Goal: Transaction & Acquisition: Purchase product/service

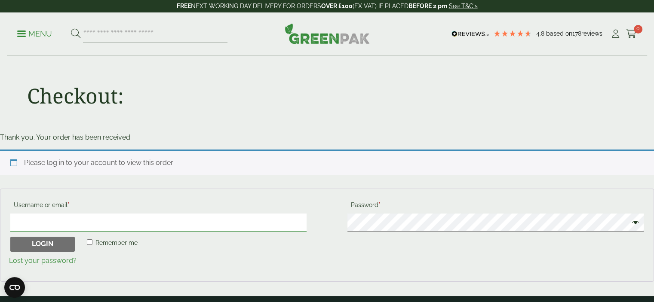
type input "**********"
click at [124, 34] on input "search" at bounding box center [155, 34] width 144 height 18
type input "***"
click at [71, 28] on button at bounding box center [75, 33] width 9 height 11
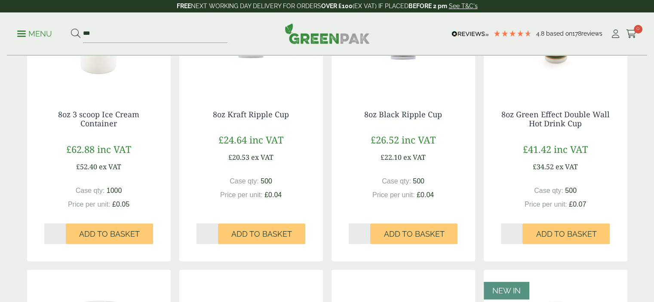
type input "*"
click at [214, 232] on input "*" at bounding box center [207, 233] width 22 height 21
click at [257, 237] on span "Add to Basket" at bounding box center [261, 233] width 61 height 9
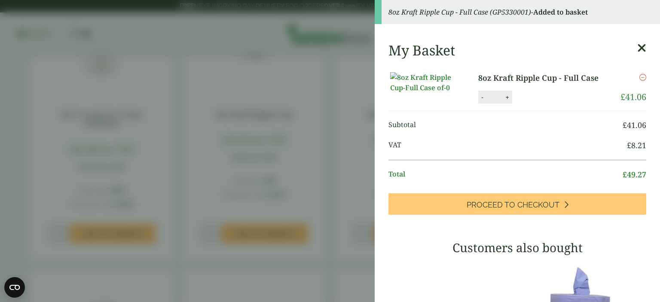
click at [637, 48] on icon at bounding box center [641, 48] width 9 height 12
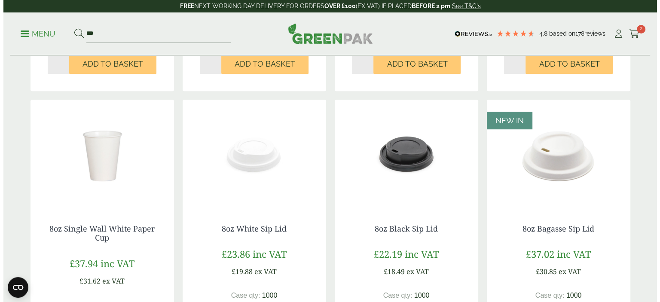
scroll to position [473, 0]
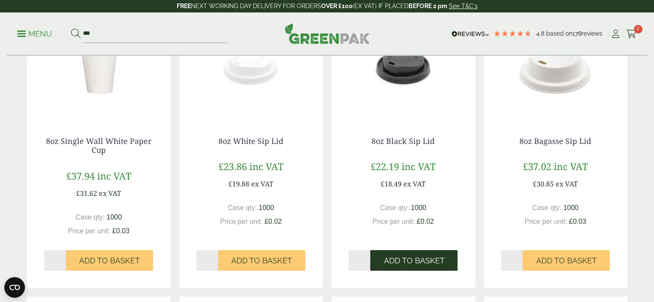
click at [413, 261] on span "Add to Basket" at bounding box center [413, 260] width 61 height 9
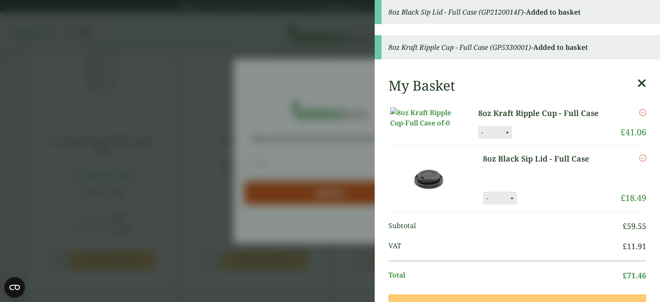
click at [637, 81] on icon at bounding box center [641, 83] width 9 height 12
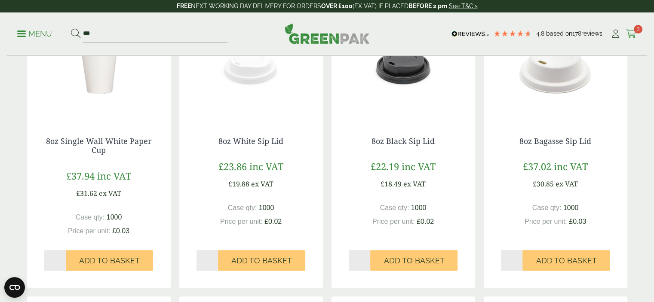
click at [633, 31] on icon at bounding box center [631, 34] width 11 height 9
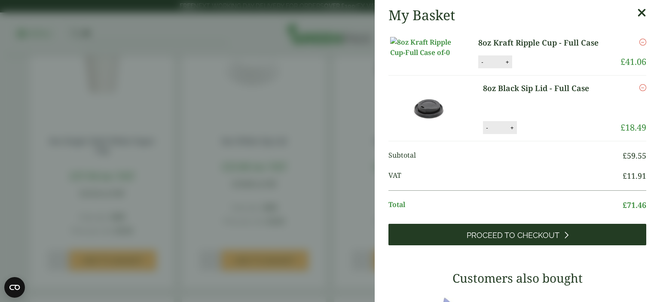
click at [549, 240] on span "Proceed to Checkout" at bounding box center [513, 235] width 93 height 9
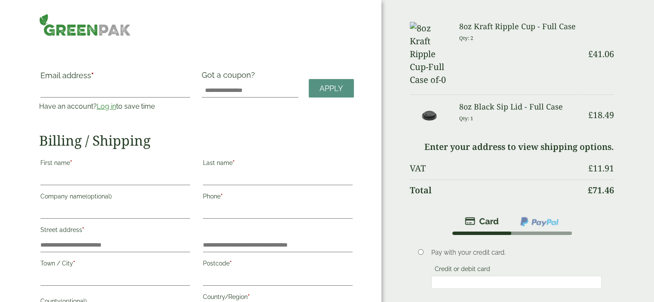
click at [103, 107] on link "Log in" at bounding box center [106, 106] width 19 height 8
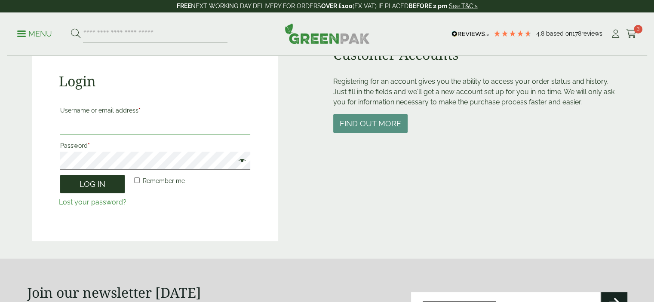
type input "**********"
click at [93, 187] on button "Log in" at bounding box center [92, 184] width 64 height 18
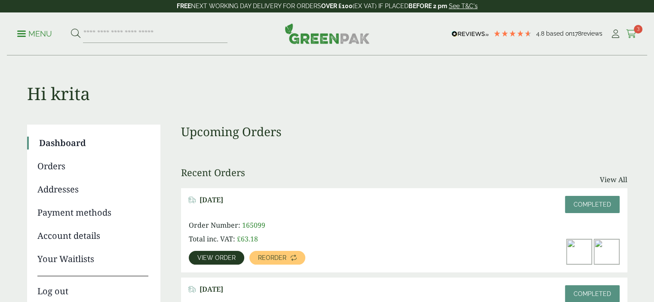
click at [634, 34] on icon at bounding box center [631, 34] width 11 height 9
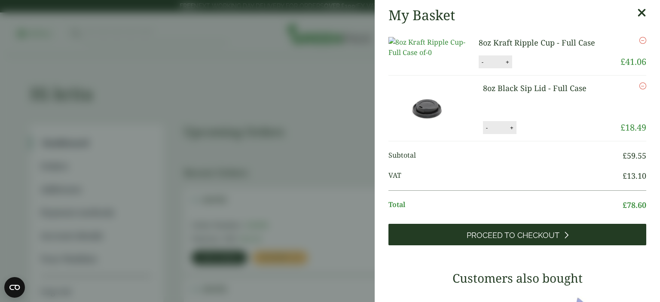
click at [530, 240] on span "Proceed to Checkout" at bounding box center [513, 235] width 93 height 9
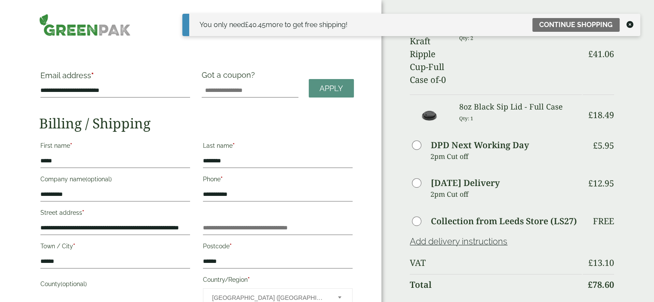
click at [631, 25] on icon at bounding box center [629, 24] width 7 height 7
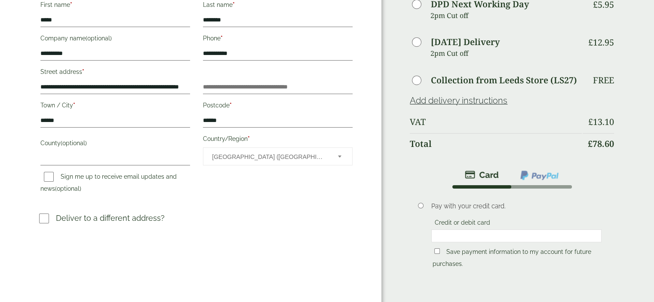
scroll to position [172, 0]
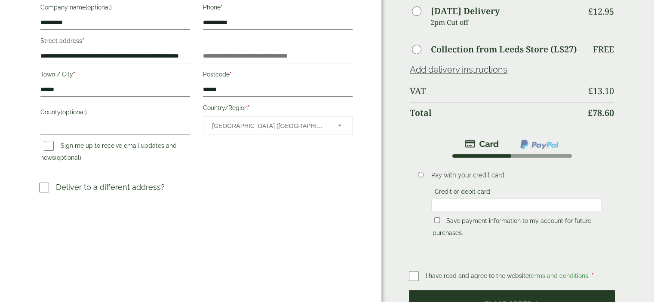
click at [488, 290] on button "Place order" at bounding box center [512, 304] width 206 height 28
